Goal: Transaction & Acquisition: Purchase product/service

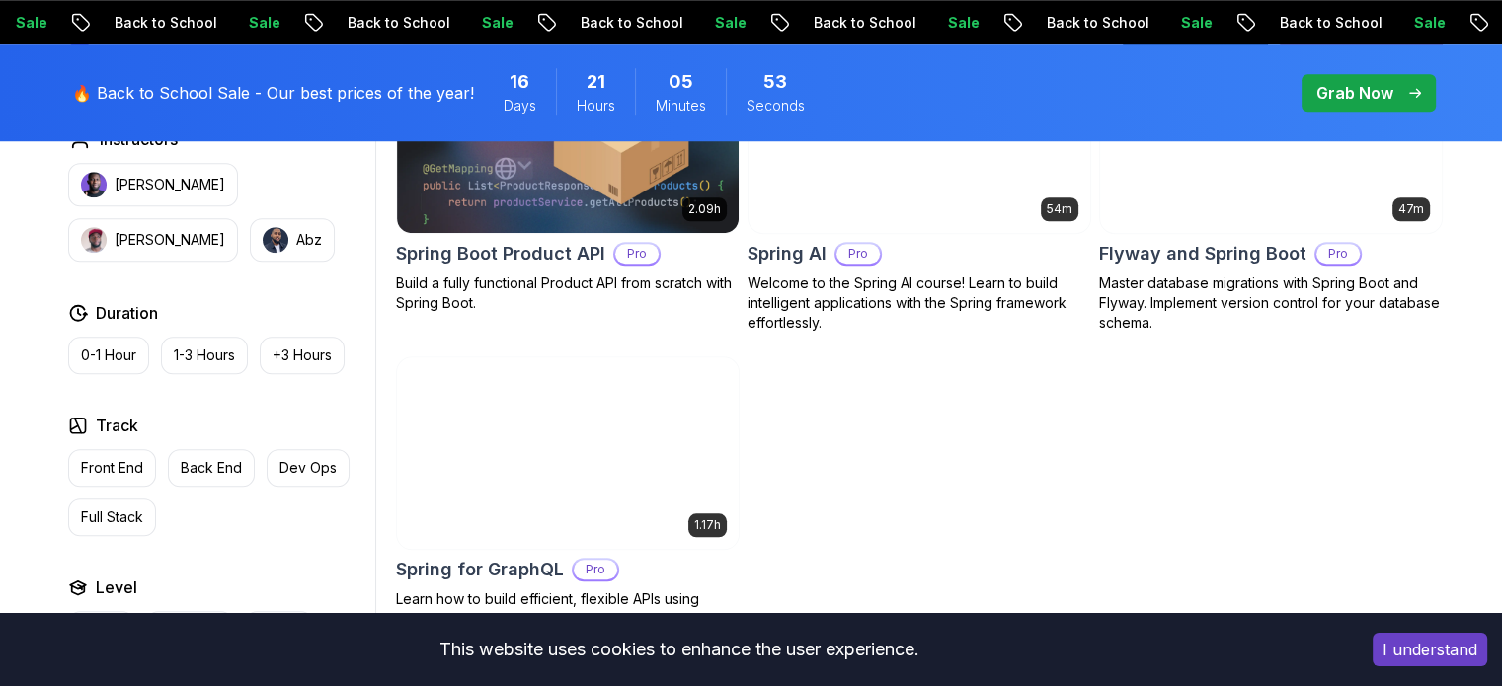
scroll to position [1777, 0]
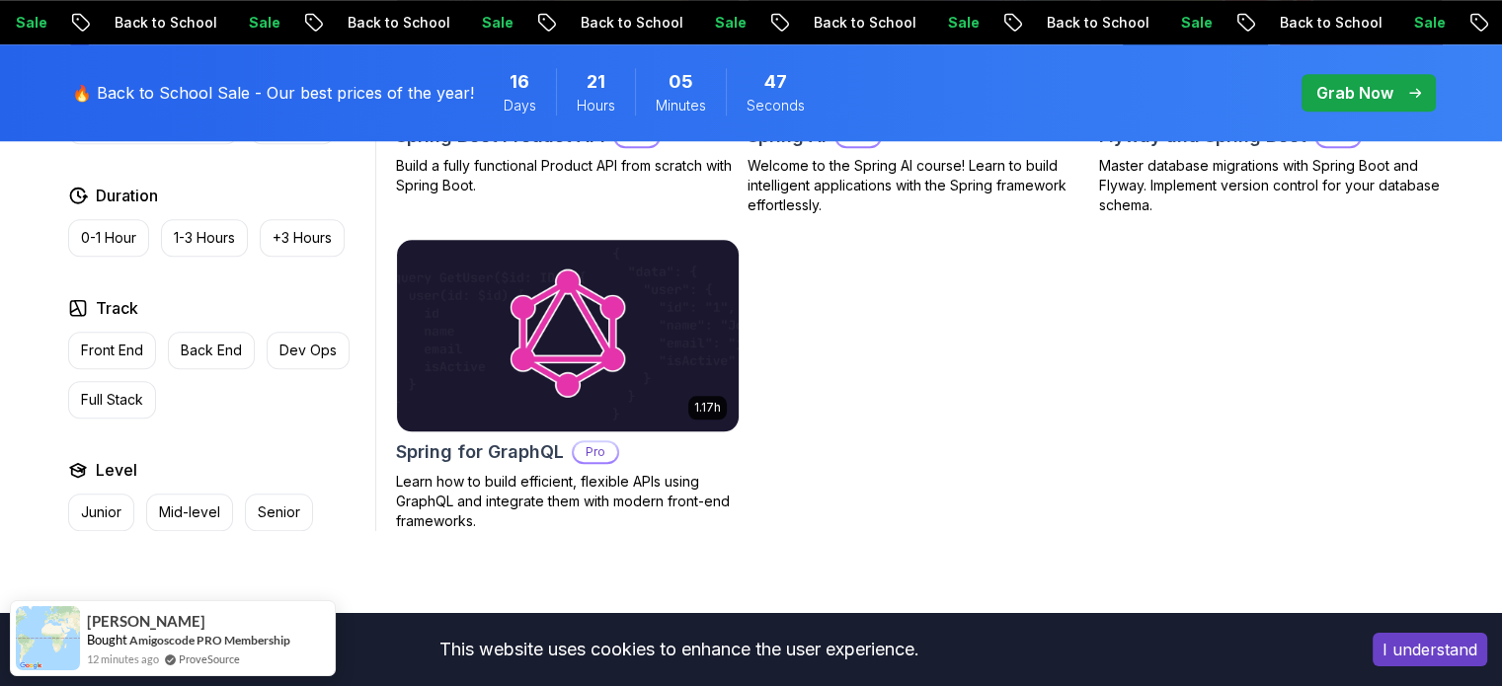
click at [545, 459] on h2 "Spring for GraphQL" at bounding box center [480, 452] width 168 height 28
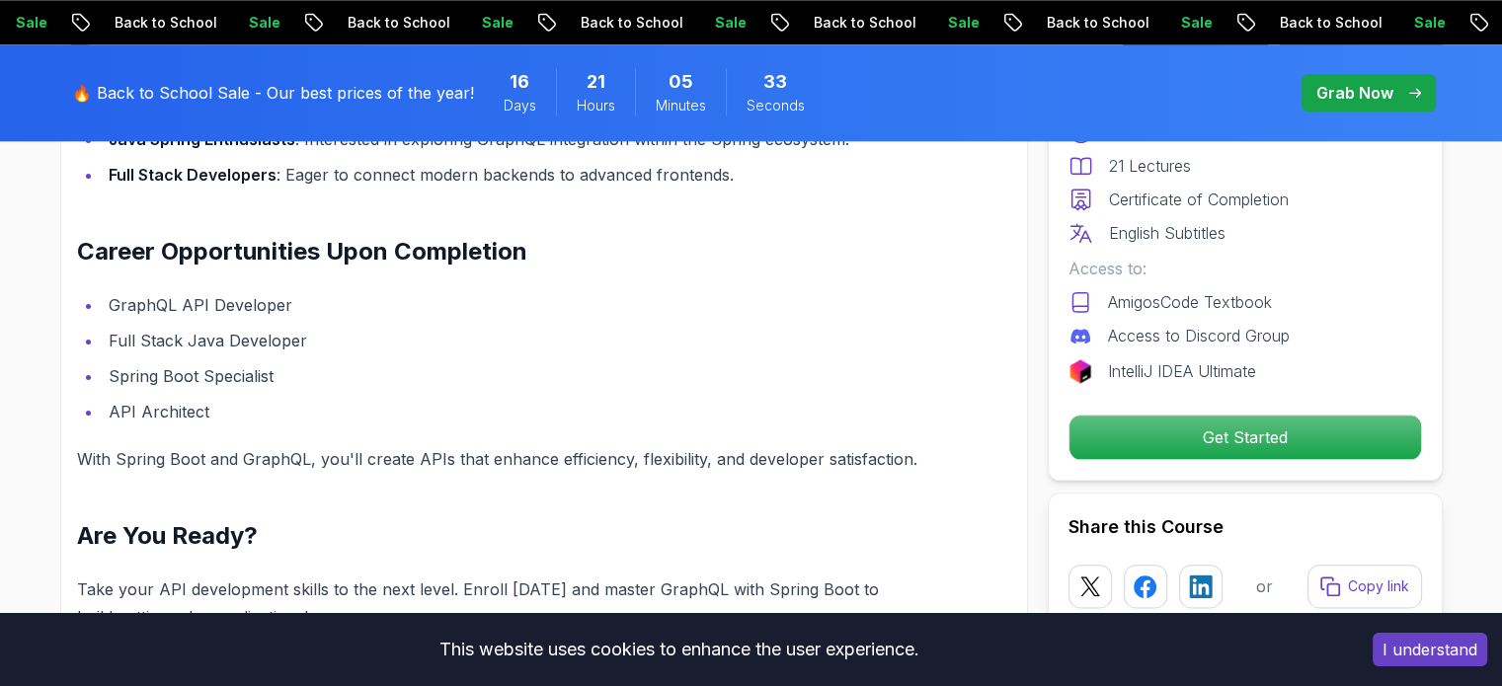
scroll to position [2271, 0]
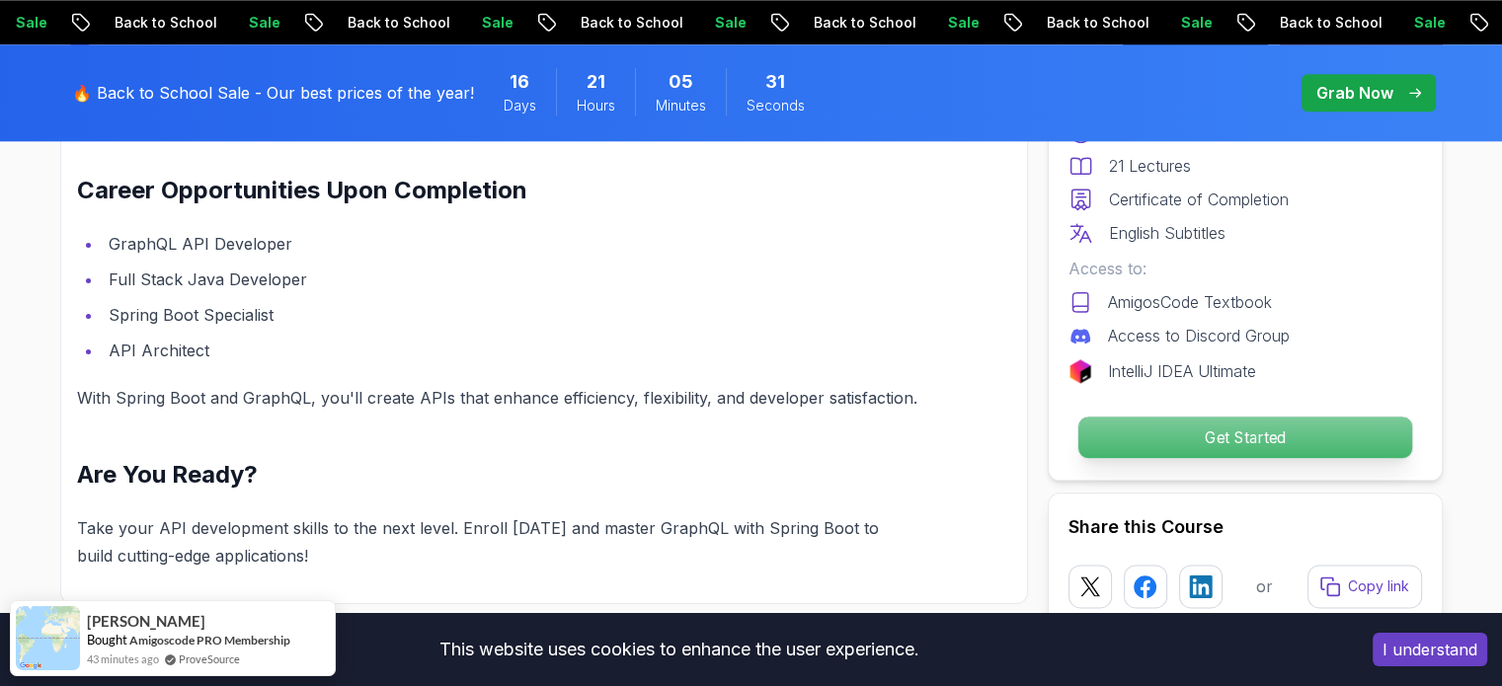
click at [1118, 448] on p "Get Started" at bounding box center [1244, 437] width 334 height 41
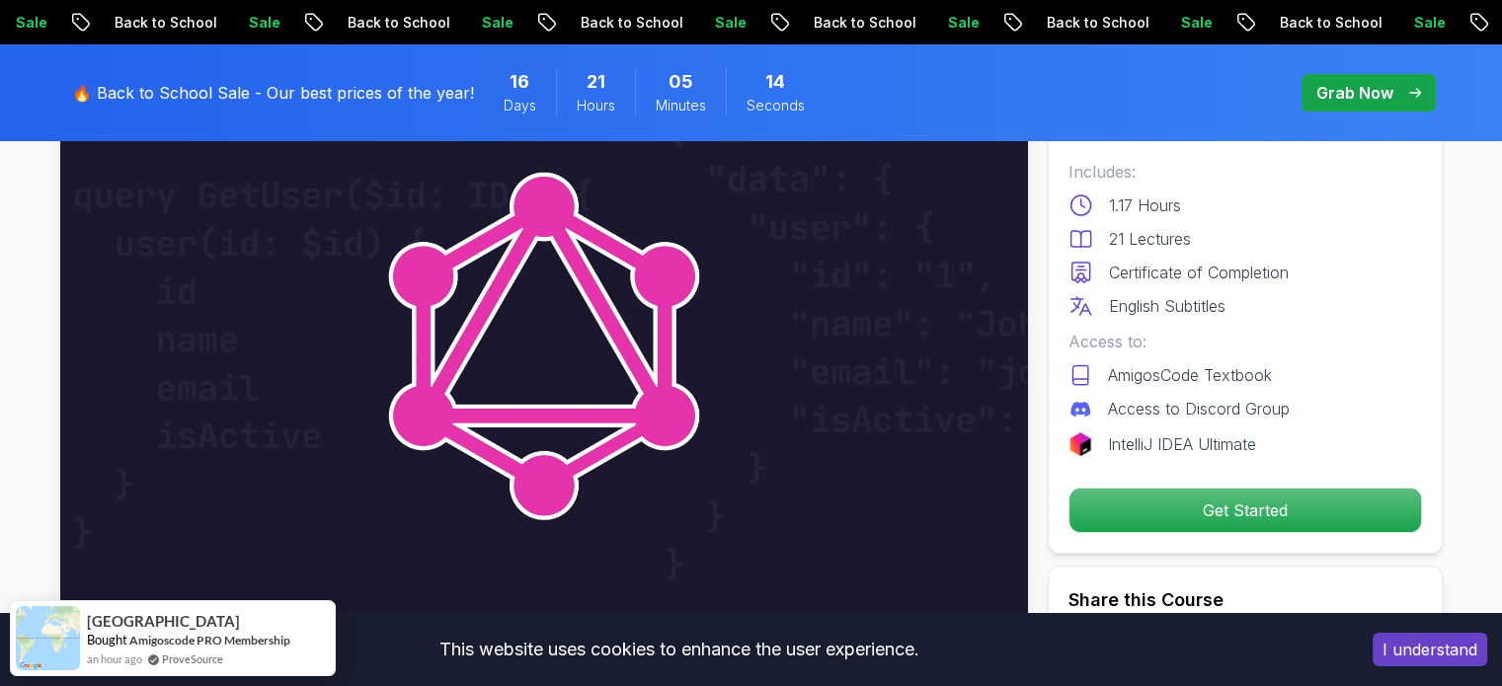
scroll to position [0, 0]
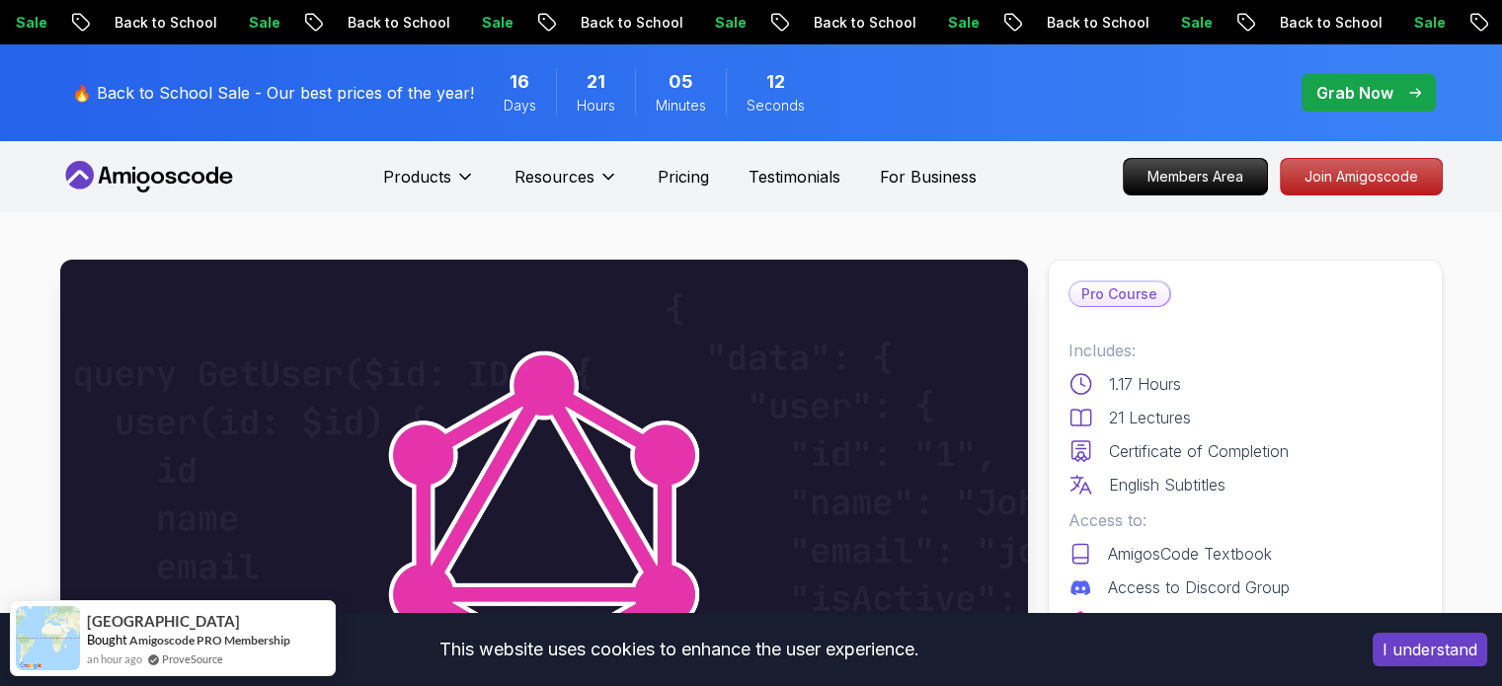
click at [1378, 94] on p "Grab Now" at bounding box center [1354, 93] width 77 height 24
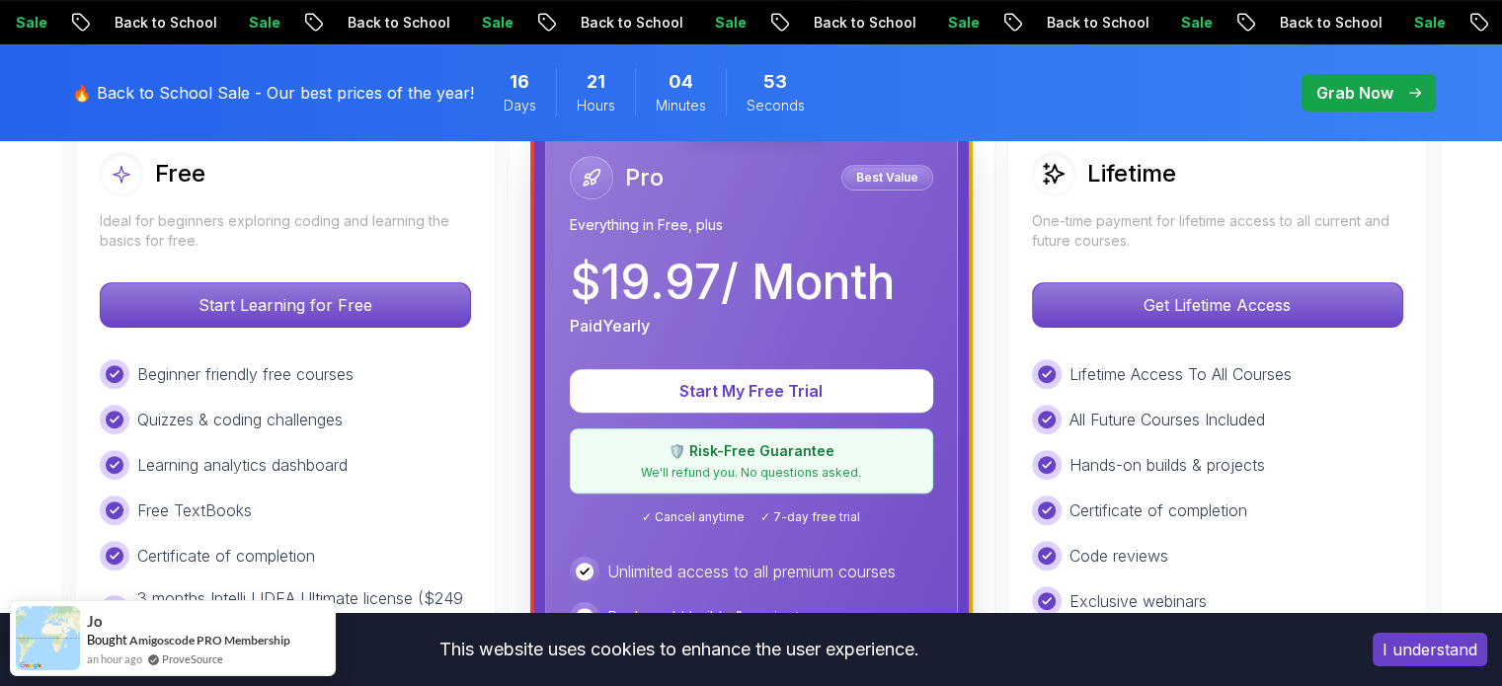
scroll to position [494, 0]
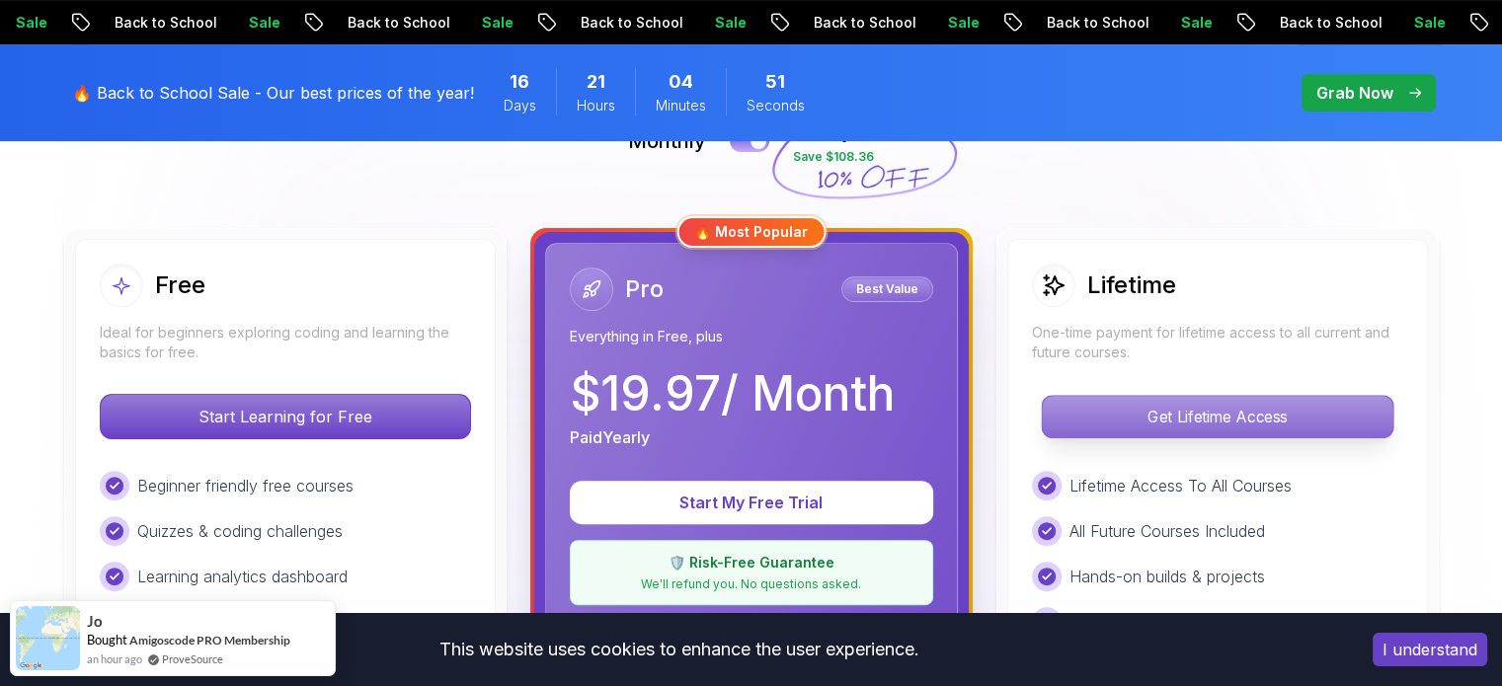
click at [1128, 407] on p "Get Lifetime Access" at bounding box center [1217, 416] width 351 height 41
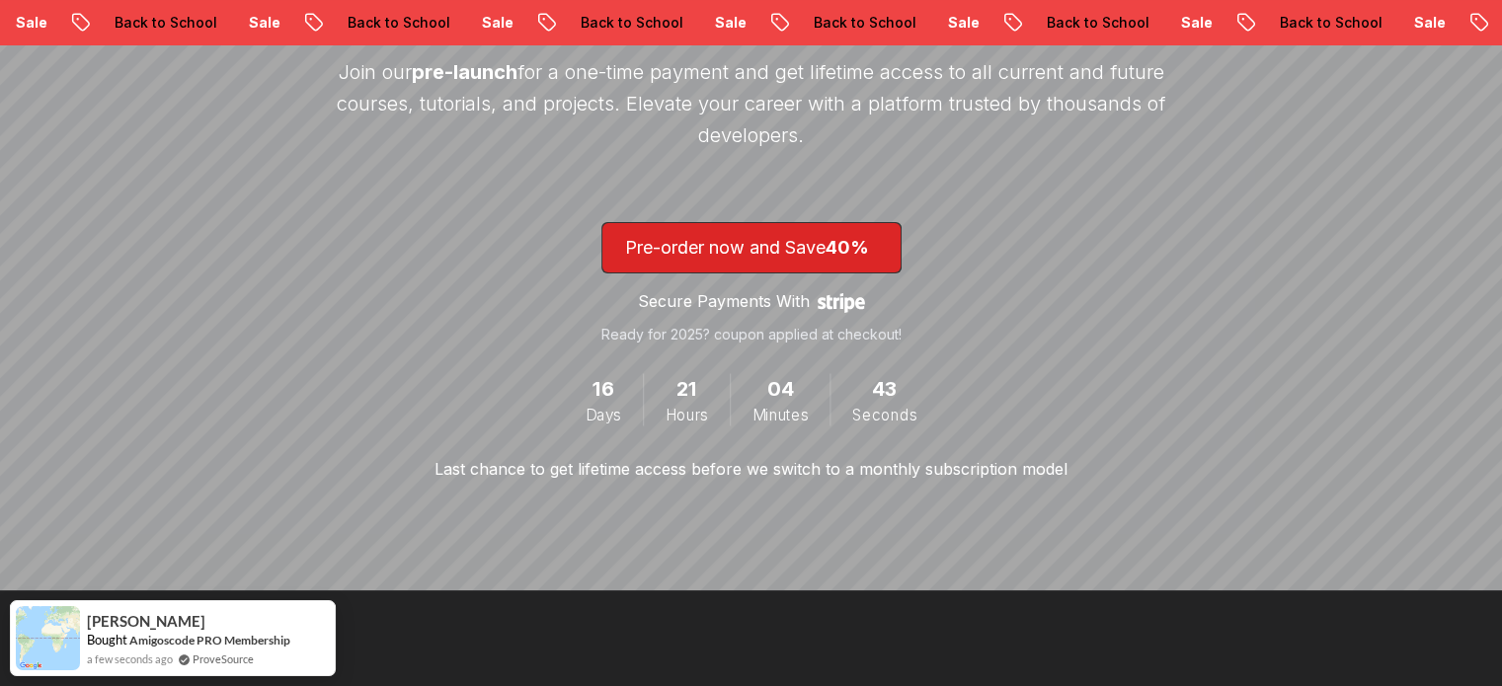
scroll to position [296, 0]
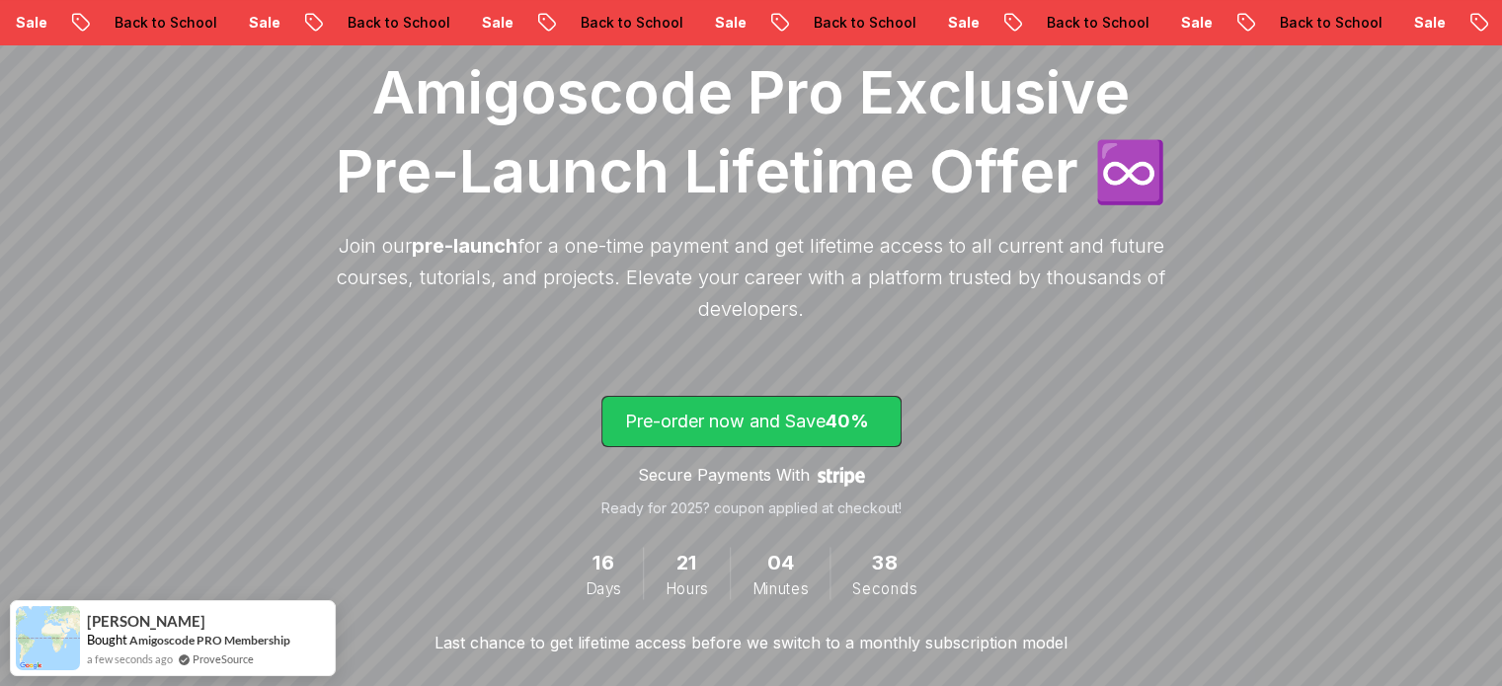
click at [728, 420] on p "Pre-order now and Save 40%" at bounding box center [751, 422] width 253 height 28
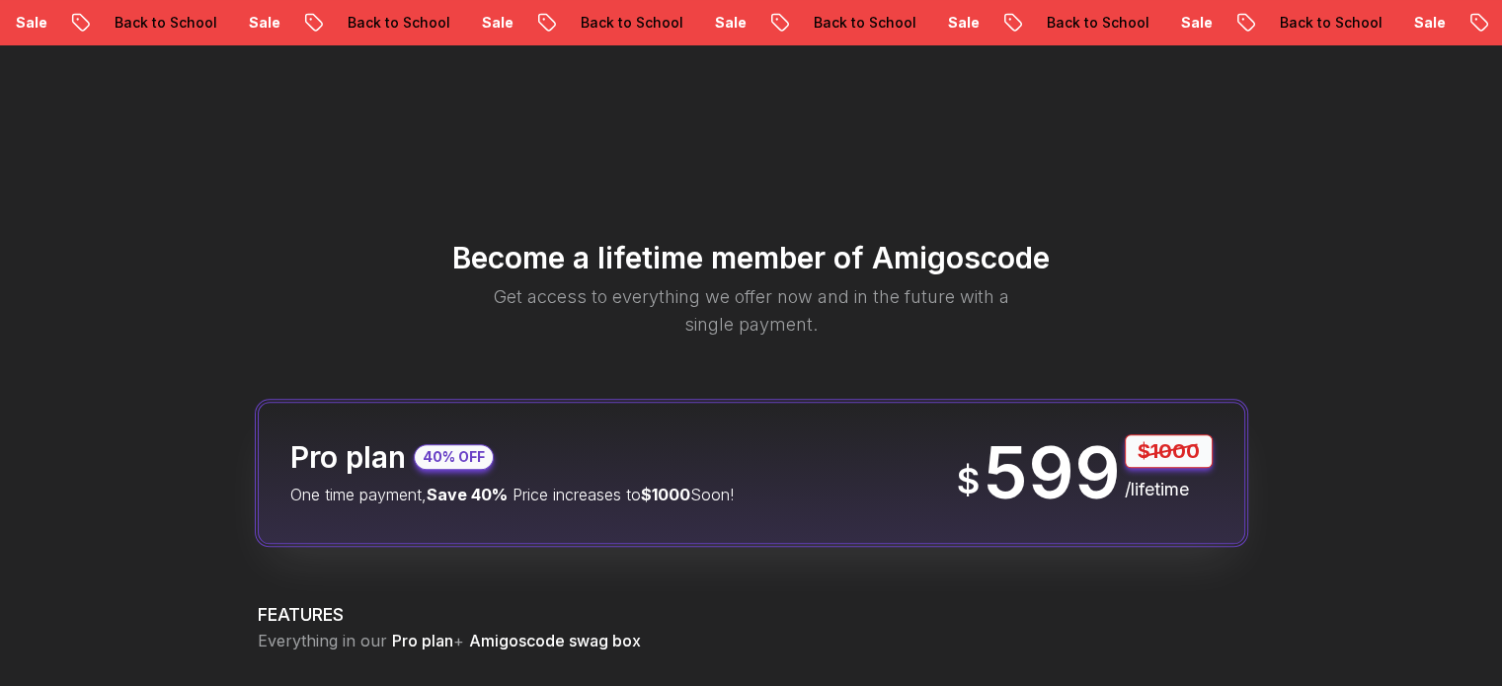
scroll to position [2323, 0]
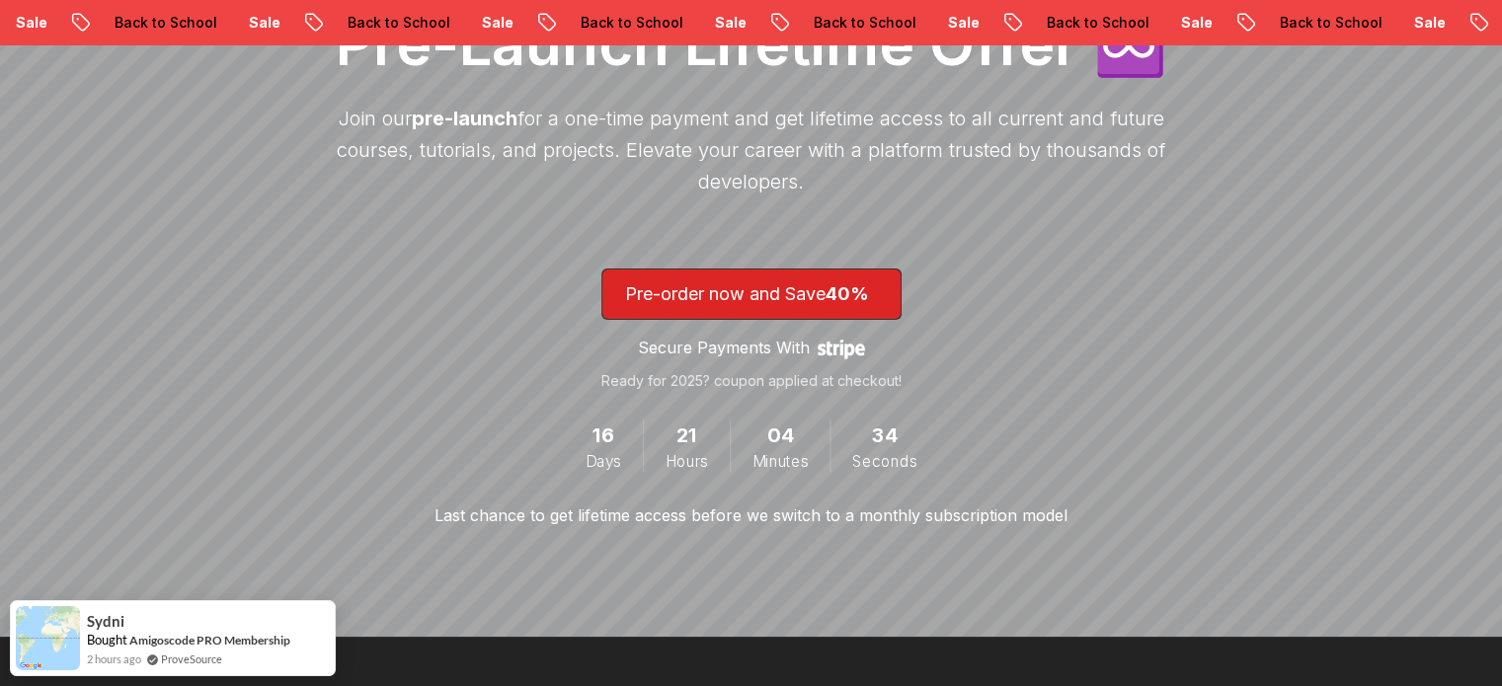
scroll to position [296, 0]
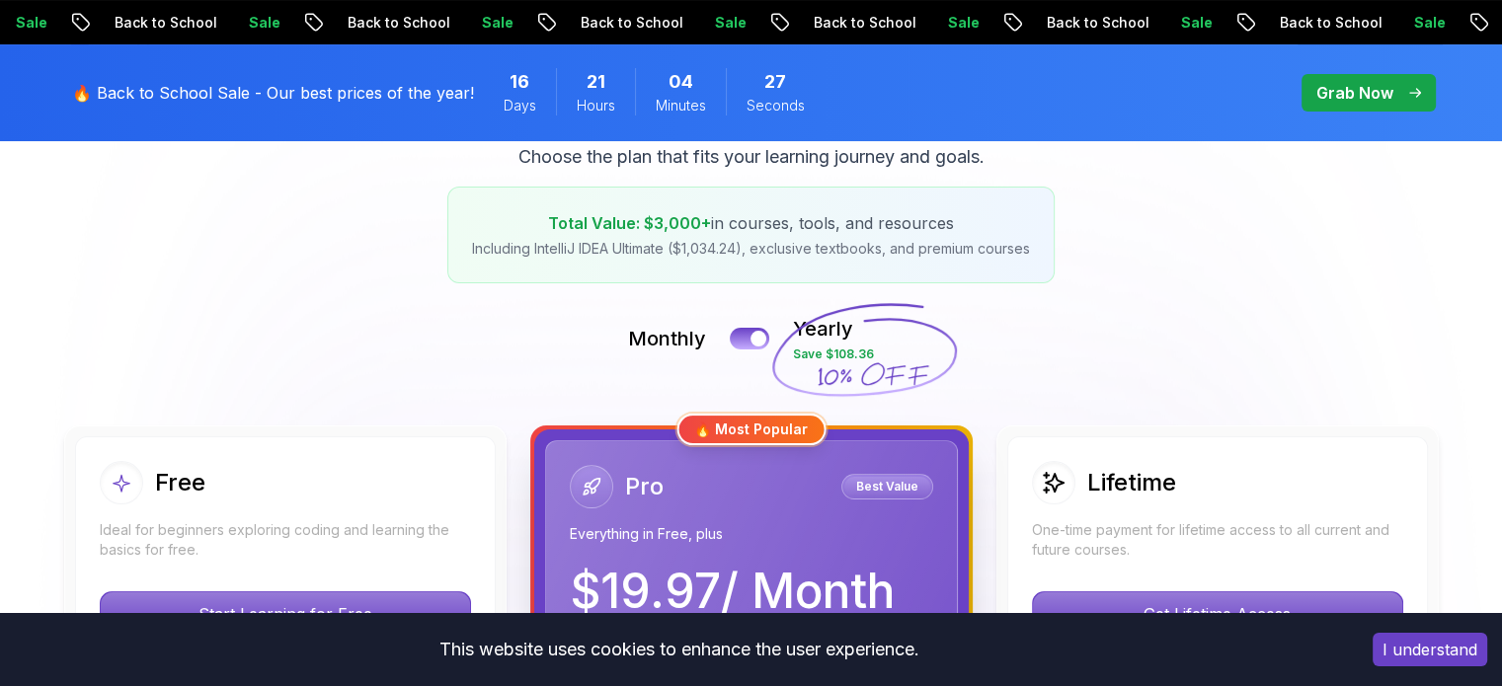
scroll to position [197, 0]
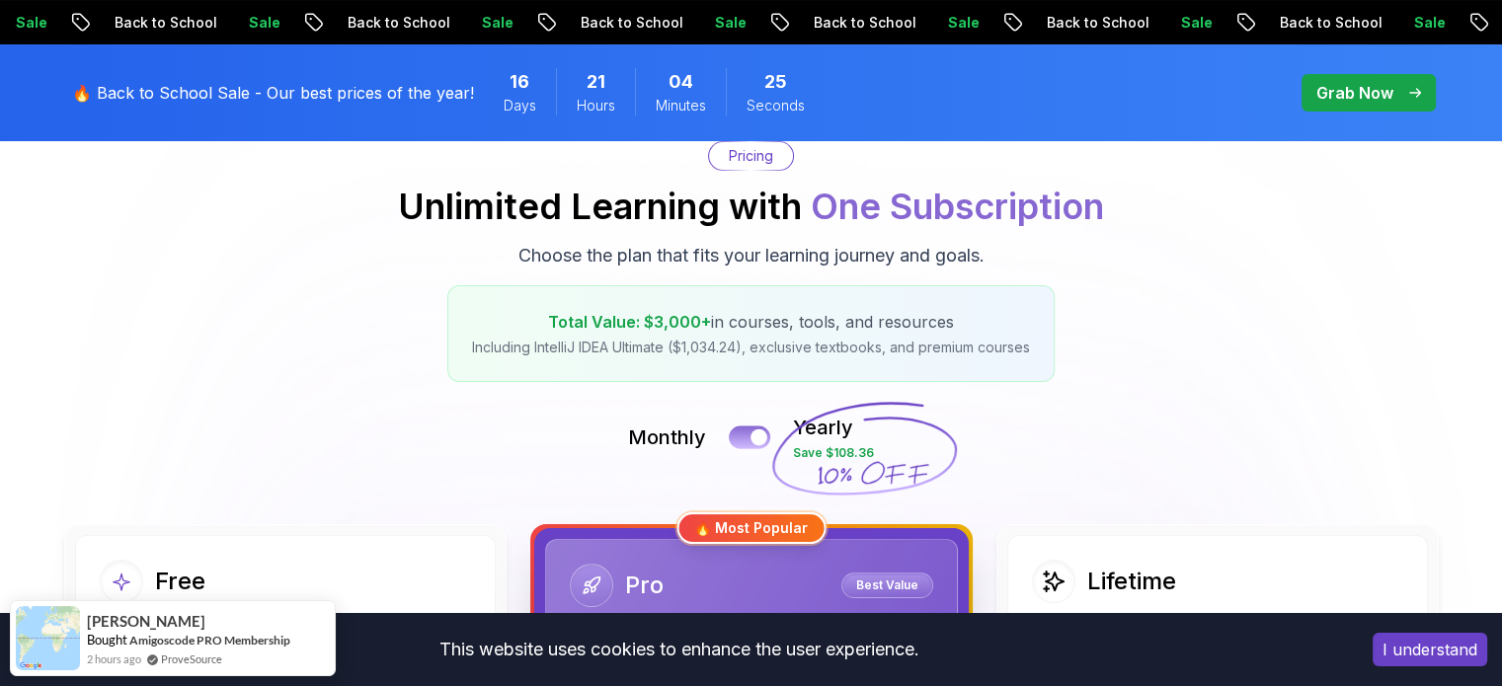
click at [739, 430] on button at bounding box center [749, 437] width 41 height 23
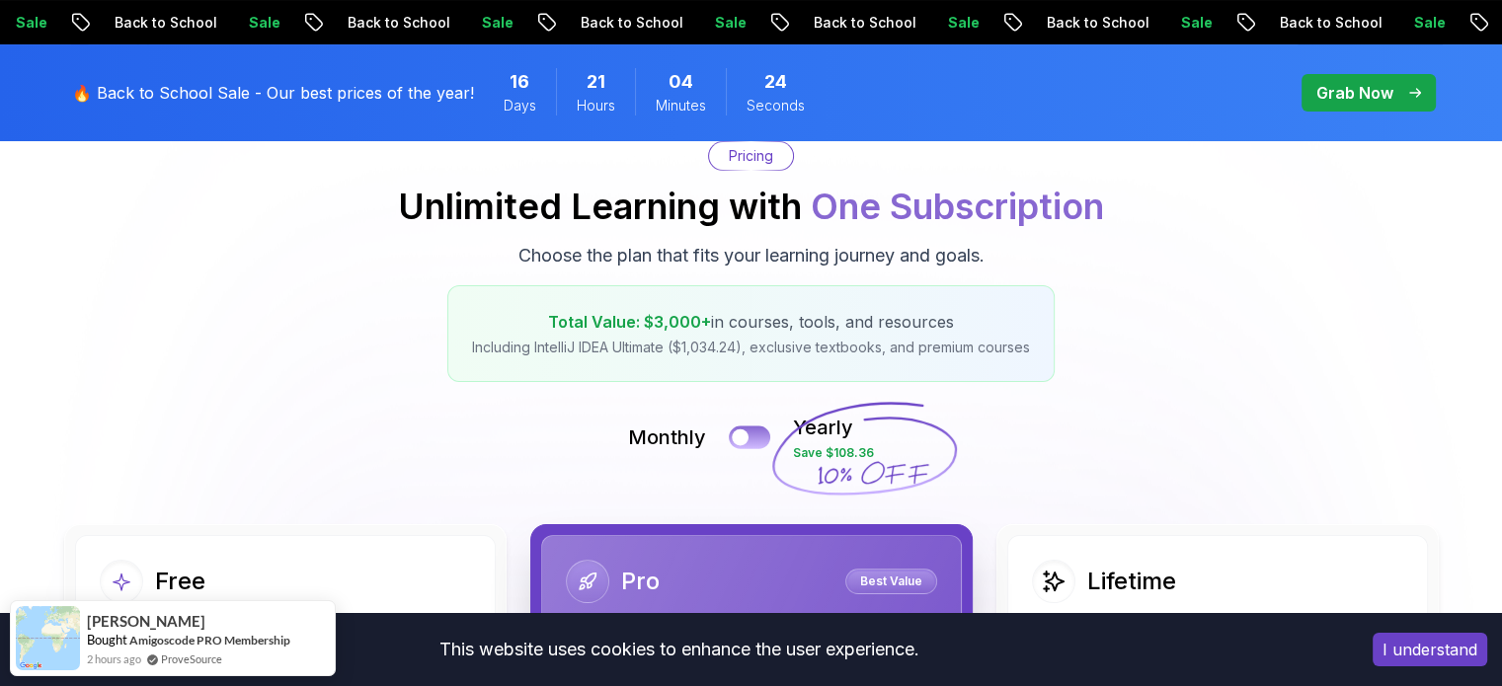
click at [741, 430] on div at bounding box center [740, 438] width 17 height 17
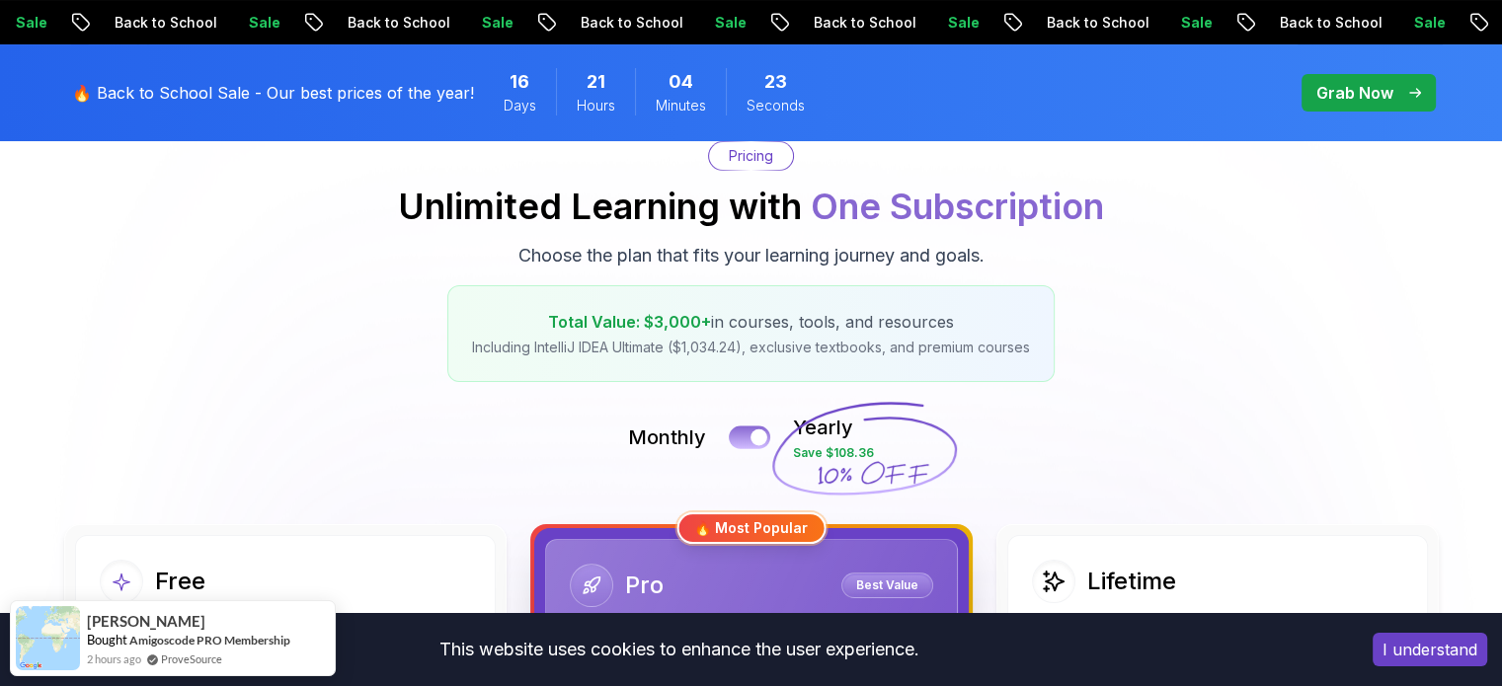
click at [740, 430] on button at bounding box center [749, 437] width 41 height 23
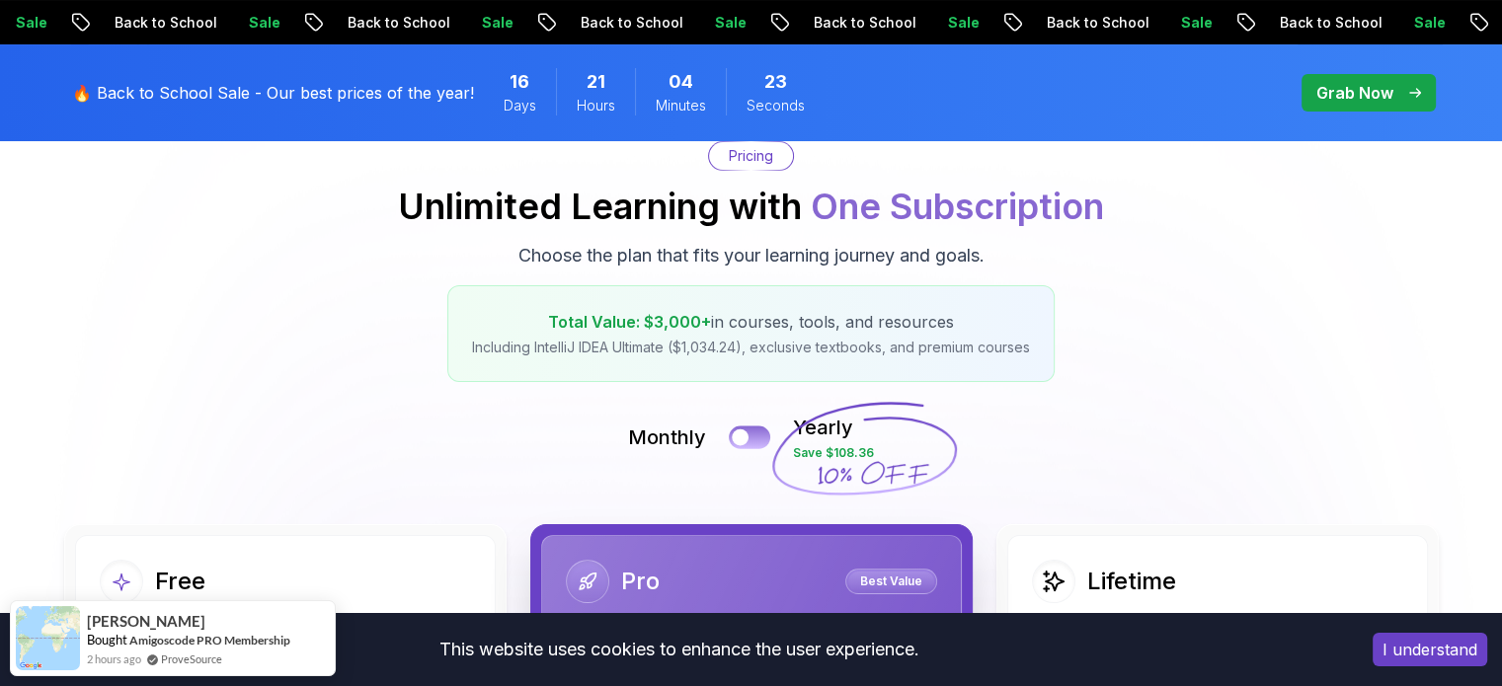
click at [740, 430] on div at bounding box center [740, 438] width 17 height 17
